Goal: Task Accomplishment & Management: Use online tool/utility

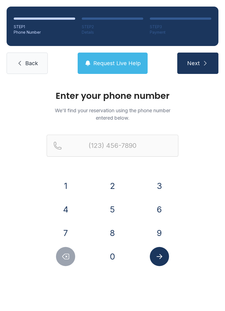
click at [156, 232] on button "9" at bounding box center [159, 233] width 19 height 19
click at [69, 186] on button "1" at bounding box center [65, 185] width 19 height 19
click at [115, 258] on button "0" at bounding box center [112, 256] width 19 height 19
click at [161, 235] on button "9" at bounding box center [159, 233] width 19 height 19
click at [69, 232] on button "7" at bounding box center [65, 233] width 19 height 19
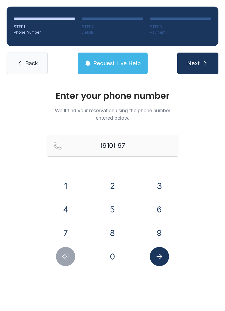
click at [69, 232] on button "7" at bounding box center [65, 233] width 19 height 19
click at [69, 187] on button "1" at bounding box center [65, 185] width 19 height 19
click at [114, 208] on button "5" at bounding box center [112, 209] width 19 height 19
click at [112, 184] on button "2" at bounding box center [112, 185] width 19 height 19
click at [159, 228] on button "9" at bounding box center [159, 233] width 19 height 19
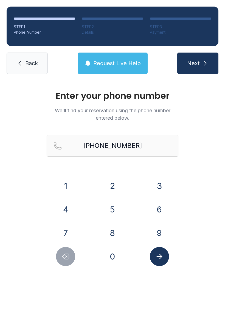
click at [200, 63] on button "Next" at bounding box center [197, 63] width 41 height 21
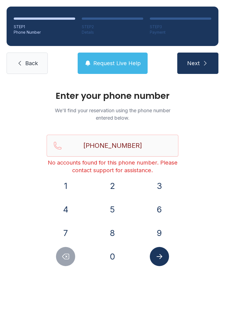
click at [69, 262] on button "Delete number" at bounding box center [65, 256] width 19 height 19
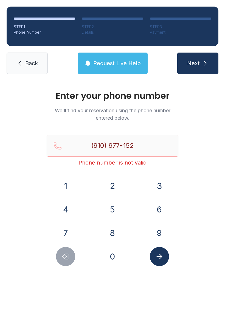
click at [69, 262] on button "Delete number" at bounding box center [65, 256] width 19 height 19
click at [70, 260] on button "Delete number" at bounding box center [65, 256] width 19 height 19
click at [69, 261] on button "Delete number" at bounding box center [65, 256] width 19 height 19
click at [69, 261] on icon "Delete number" at bounding box center [65, 257] width 8 height 8
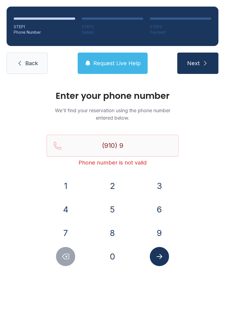
click at [69, 259] on icon "Delete number" at bounding box center [65, 256] width 7 height 5
click at [112, 231] on button "8" at bounding box center [112, 233] width 19 height 19
click at [113, 206] on button "5" at bounding box center [112, 209] width 19 height 19
click at [159, 178] on button "3" at bounding box center [159, 185] width 19 height 19
click at [161, 231] on button "9" at bounding box center [159, 233] width 19 height 19
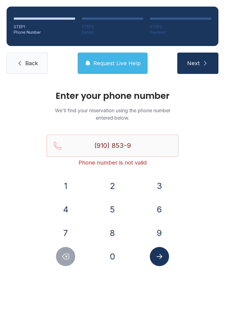
click at [119, 256] on button "0" at bounding box center [112, 256] width 19 height 19
click at [68, 187] on button "1" at bounding box center [65, 185] width 19 height 19
click at [111, 253] on button "0" at bounding box center [112, 256] width 19 height 19
click at [208, 61] on icon "submit" at bounding box center [205, 63] width 7 height 7
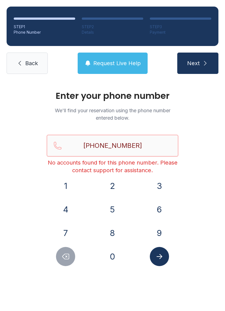
click at [151, 145] on input "[PHONE_NUMBER]" at bounding box center [113, 146] width 132 height 22
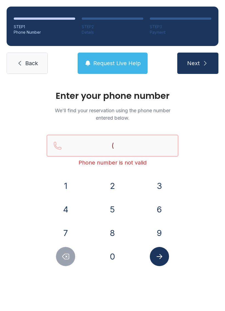
type input "("
click at [131, 64] on span "Request Live Help" at bounding box center [116, 63] width 47 height 8
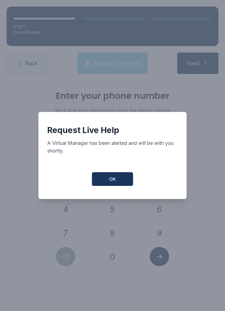
click at [113, 181] on span "OK" at bounding box center [112, 179] width 7 height 7
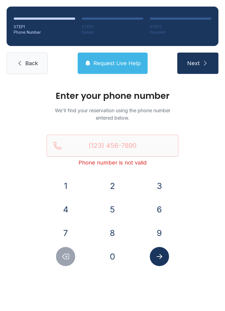
click at [121, 61] on span "Request Live Help" at bounding box center [116, 63] width 47 height 8
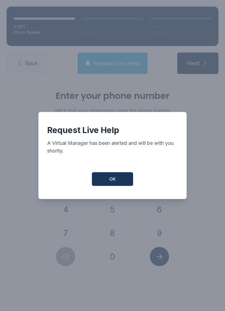
click at [170, 20] on div "Request Live Help A Virtual Manager has been alerted and will be with you short…" at bounding box center [112, 155] width 225 height 311
